Goal: Information Seeking & Learning: Learn about a topic

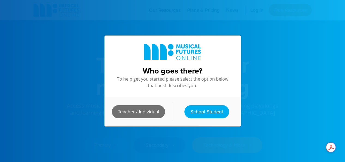
click at [139, 111] on link "Teacher / Individual" at bounding box center [138, 111] width 53 height 13
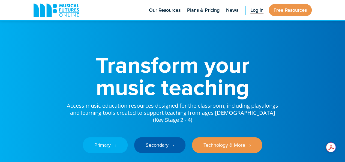
click at [254, 10] on span "Log in" at bounding box center [256, 10] width 13 height 7
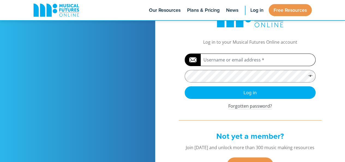
click at [225, 59] on input "Username or email address *" at bounding box center [249, 59] width 131 height 13
type input "QEHSMusicStaff"
drag, startPoint x: 240, startPoint y: 61, endPoint x: 194, endPoint y: 60, distance: 46.1
click at [194, 60] on input "QEHSMusicStaff" at bounding box center [249, 59] width 131 height 13
click at [184, 86] on button "Log in" at bounding box center [249, 92] width 131 height 13
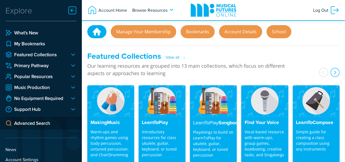
scroll to position [54, 0]
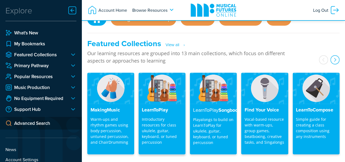
click at [155, 100] on img at bounding box center [161, 87] width 47 height 31
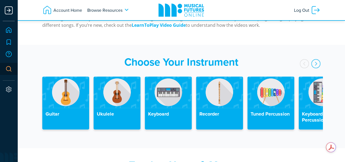
scroll to position [163, 0]
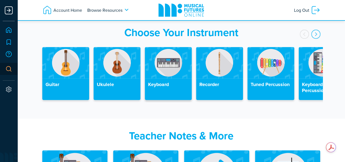
click at [165, 82] on h4 "Keyboard" at bounding box center [168, 84] width 40 height 6
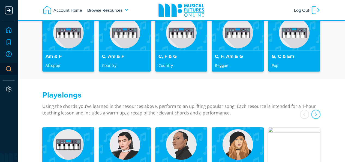
scroll to position [354, 0]
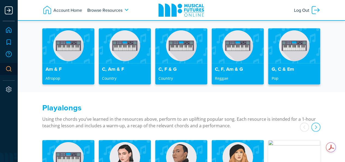
click at [294, 66] on h4 "G, C & Em" at bounding box center [294, 69] width 46 height 6
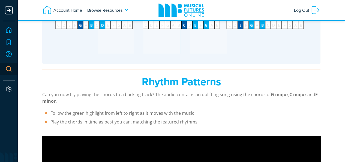
scroll to position [817, 0]
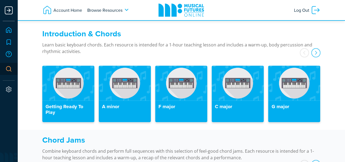
scroll to position [190, 0]
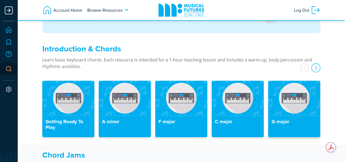
click at [296, 108] on img at bounding box center [294, 97] width 52 height 35
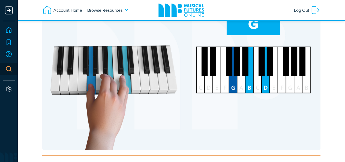
scroll to position [954, 0]
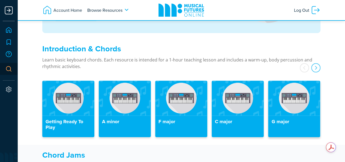
scroll to position [190, 0]
click at [319, 68] on div "next" at bounding box center [315, 67] width 9 height 9
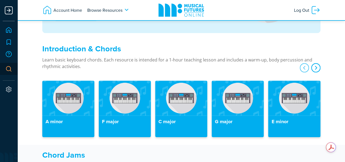
click at [316, 65] on div "next" at bounding box center [315, 67] width 9 height 9
click at [317, 68] on div "next" at bounding box center [315, 67] width 9 height 9
click at [244, 114] on img at bounding box center [237, 97] width 52 height 35
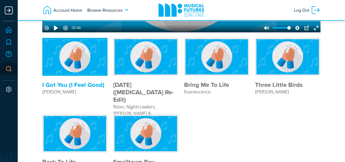
scroll to position [409, 0]
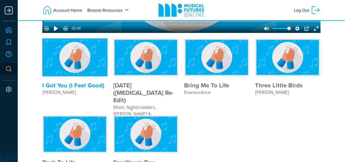
click at [80, 68] on img at bounding box center [75, 57] width 63 height 35
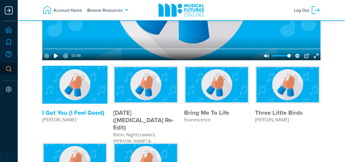
scroll to position [327, 0]
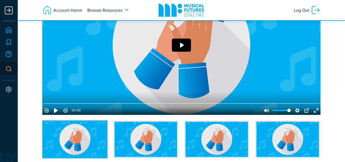
click at [182, 51] on button "Play" at bounding box center [181, 44] width 19 height 13
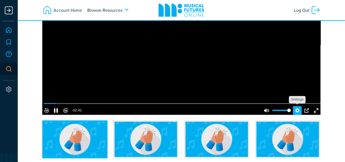
click at [294, 114] on button "Settings" at bounding box center [297, 110] width 9 height 9
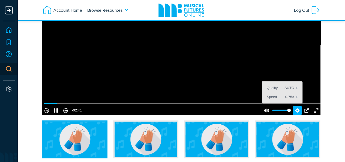
scroll to position [327, 0]
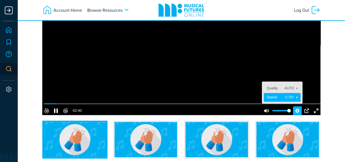
click at [292, 101] on button "Speed 0.75×" at bounding box center [281, 97] width 37 height 8
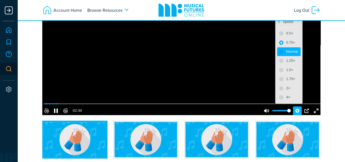
click at [282, 56] on button "Normal" at bounding box center [288, 51] width 23 height 8
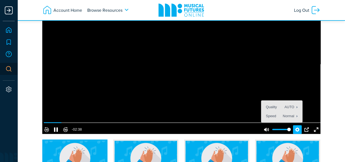
scroll to position [299, 0]
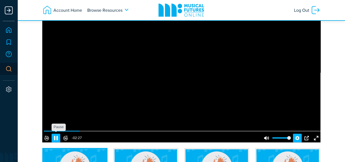
click at [58, 142] on button "Pause Play" at bounding box center [55, 137] width 9 height 9
type input "13.1"
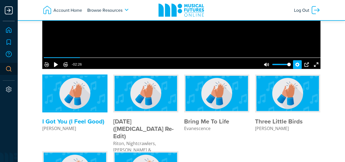
scroll to position [381, 0]
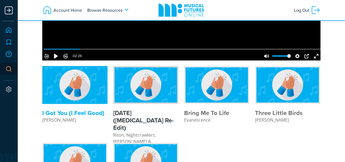
click at [138, 102] on img at bounding box center [145, 84] width 63 height 35
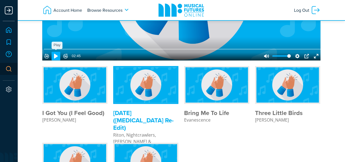
click at [60, 60] on button "Pause Play" at bounding box center [55, 55] width 9 height 9
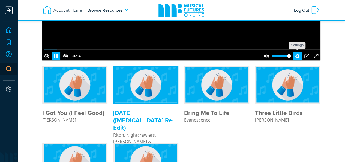
click at [295, 60] on button "Settings" at bounding box center [297, 55] width 9 height 9
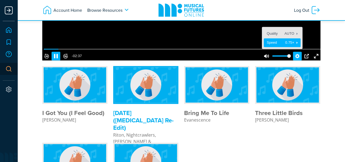
click at [290, 47] on button "Speed 0.75×" at bounding box center [281, 42] width 37 height 8
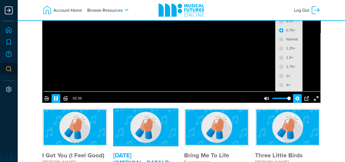
scroll to position [327, 0]
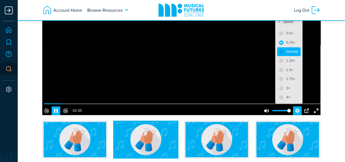
click at [286, 54] on span "Normal" at bounding box center [291, 52] width 11 height 6
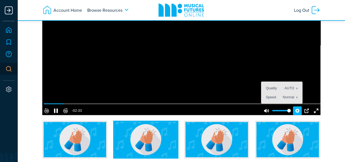
scroll to position [299, 0]
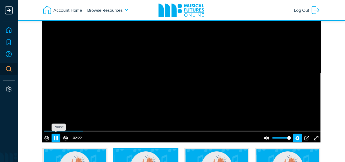
click at [59, 142] on button "Pause Play" at bounding box center [55, 137] width 9 height 9
type input "14.19"
